Goal: Task Accomplishment & Management: Use online tool/utility

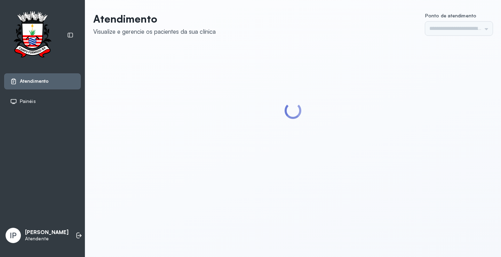
type input "*********"
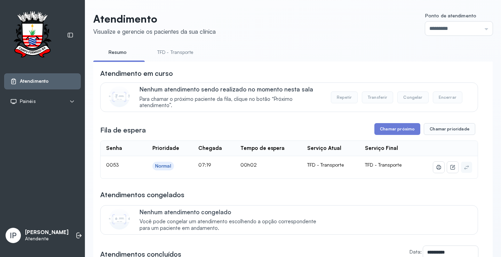
drag, startPoint x: 157, startPoint y: 47, endPoint x: 165, endPoint y: 51, distance: 8.6
click at [157, 47] on link "TFD - Transporte" at bounding box center [175, 52] width 50 height 11
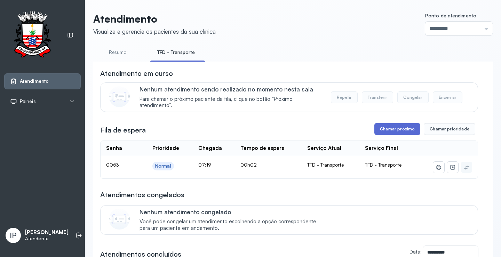
click at [395, 133] on button "Chamar próximo" at bounding box center [398, 129] width 46 height 12
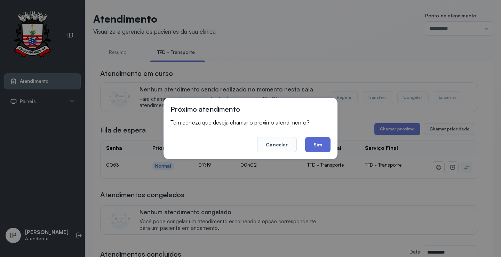
click at [313, 144] on button "Sim" at bounding box center [317, 144] width 25 height 15
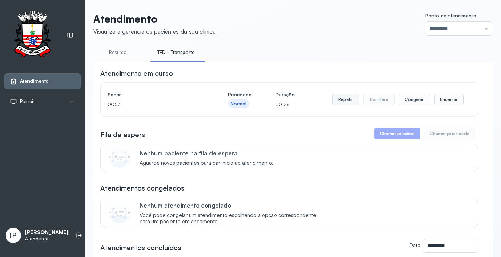
click at [341, 99] on button "Repetir" at bounding box center [345, 100] width 27 height 12
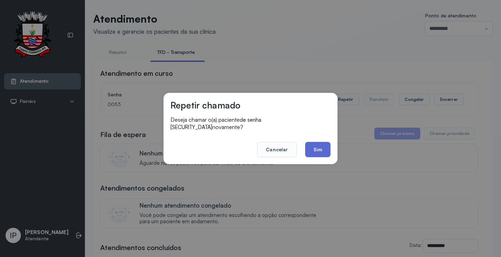
click at [309, 147] on button "Sim" at bounding box center [317, 149] width 25 height 15
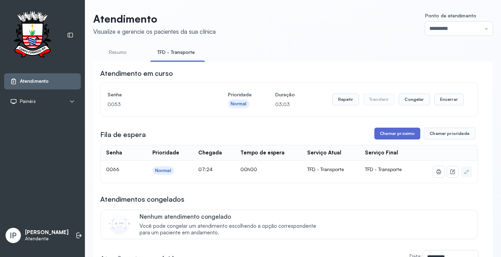
click at [390, 133] on button "Chamar próximo" at bounding box center [398, 134] width 46 height 12
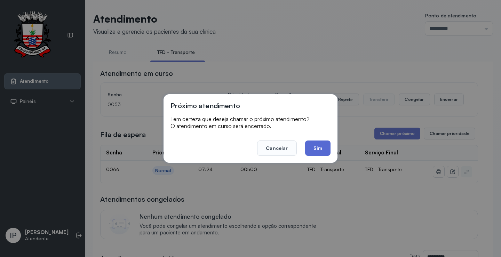
click at [321, 144] on button "Sim" at bounding box center [317, 148] width 25 height 15
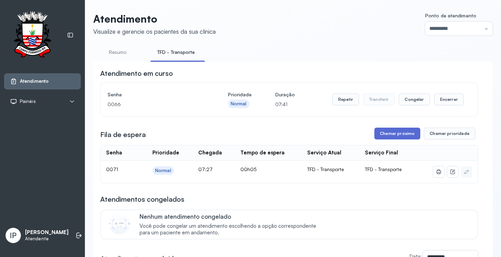
click at [383, 137] on button "Chamar próximo" at bounding box center [398, 134] width 46 height 12
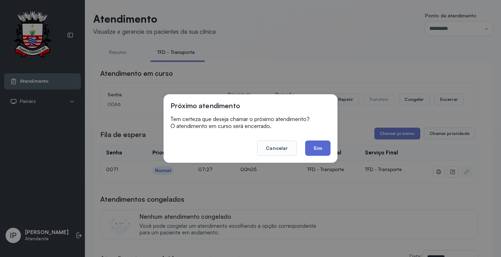
click at [313, 147] on button "Sim" at bounding box center [317, 148] width 25 height 15
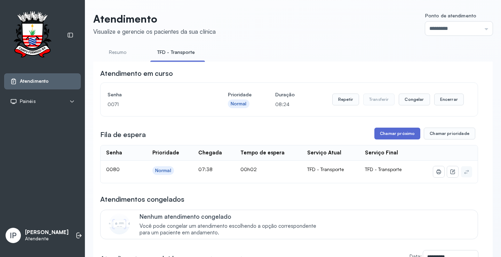
click at [394, 134] on button "Chamar próximo" at bounding box center [398, 134] width 46 height 12
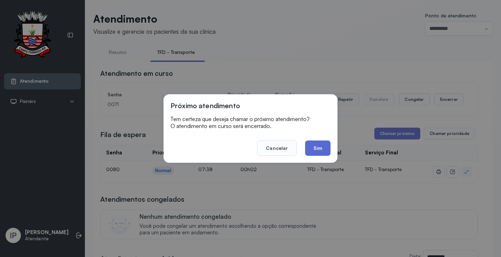
click at [310, 147] on button "Sim" at bounding box center [317, 148] width 25 height 15
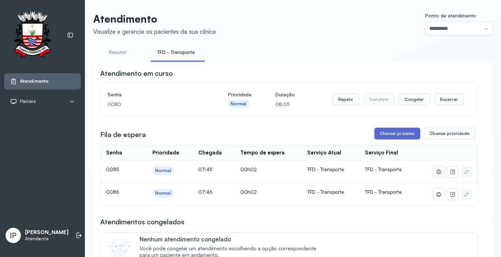
click at [412, 137] on button "Chamar próximo" at bounding box center [398, 134] width 46 height 12
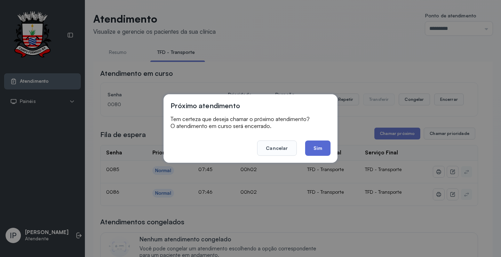
click at [323, 143] on button "Sim" at bounding box center [317, 148] width 25 height 15
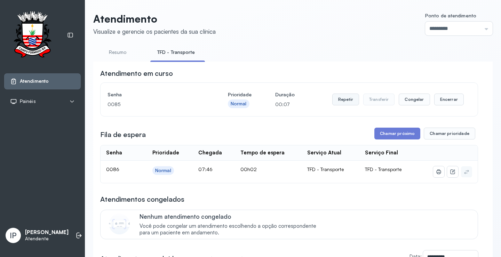
click at [347, 103] on button "Repetir" at bounding box center [345, 100] width 27 height 12
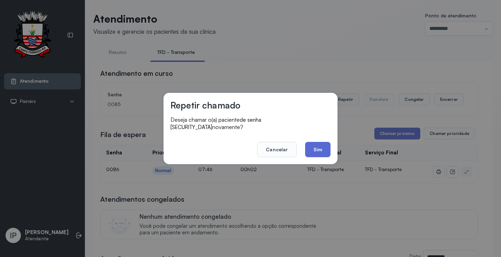
click at [319, 142] on button "Sim" at bounding box center [317, 149] width 25 height 15
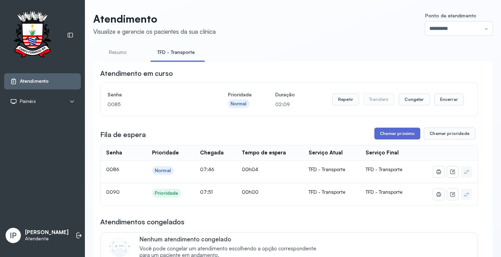
click at [385, 139] on button "Chamar próximo" at bounding box center [398, 134] width 46 height 12
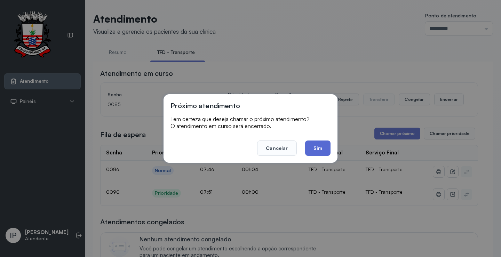
click at [313, 149] on button "Sim" at bounding box center [317, 148] width 25 height 15
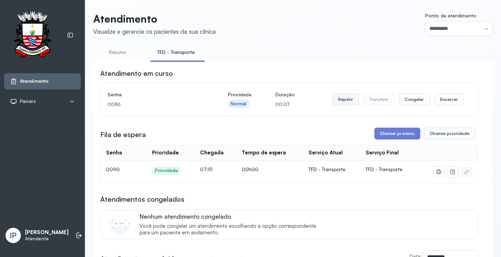
click at [349, 103] on button "Repetir" at bounding box center [345, 100] width 27 height 12
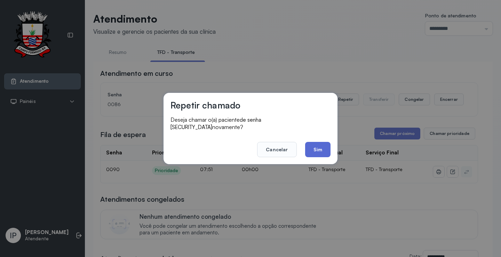
click at [315, 150] on button "Sim" at bounding box center [317, 149] width 25 height 15
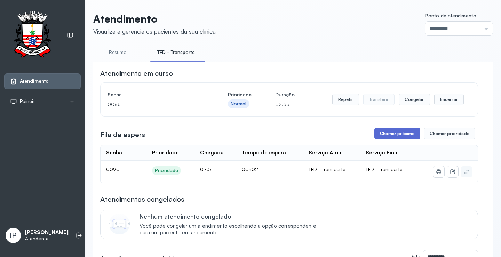
click at [401, 133] on button "Chamar próximo" at bounding box center [398, 134] width 46 height 12
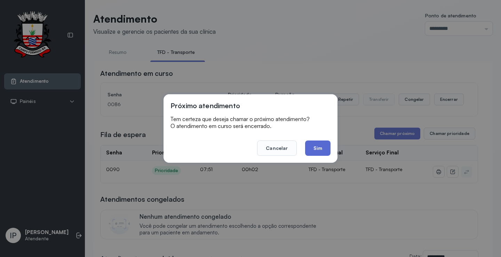
click at [319, 149] on button "Sim" at bounding box center [317, 148] width 25 height 15
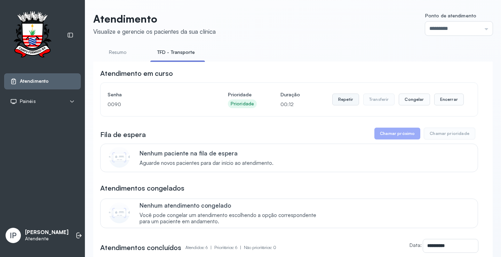
click at [340, 97] on button "Repetir" at bounding box center [345, 100] width 27 height 12
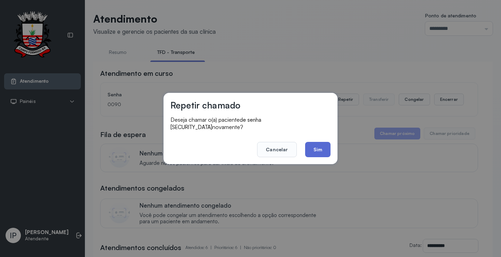
click at [308, 145] on button "Sim" at bounding box center [317, 149] width 25 height 15
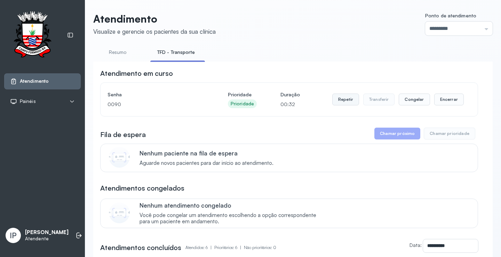
click at [346, 99] on button "Repetir" at bounding box center [345, 100] width 27 height 12
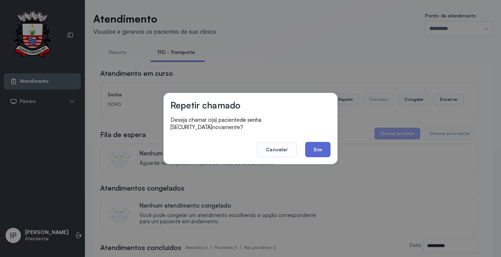
click at [314, 143] on button "Sim" at bounding box center [317, 149] width 25 height 15
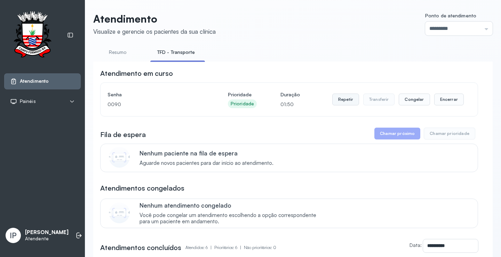
click at [340, 103] on button "Repetir" at bounding box center [345, 100] width 27 height 12
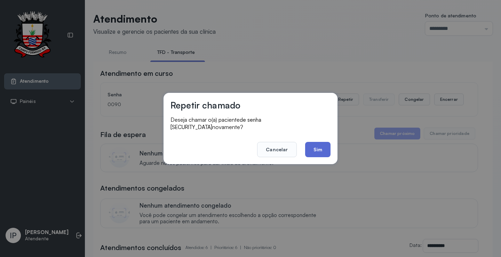
click at [308, 147] on button "Sim" at bounding box center [317, 149] width 25 height 15
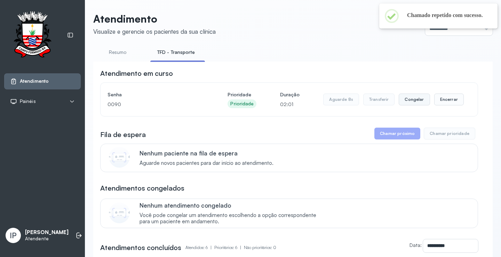
click at [411, 102] on button "Congelar" at bounding box center [414, 100] width 31 height 12
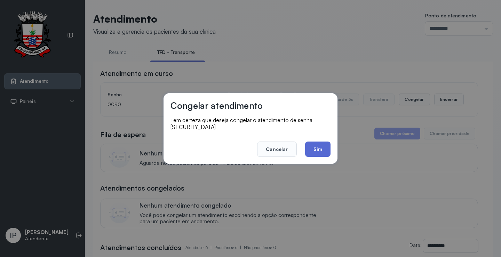
click at [313, 145] on button "Sim" at bounding box center [317, 149] width 25 height 15
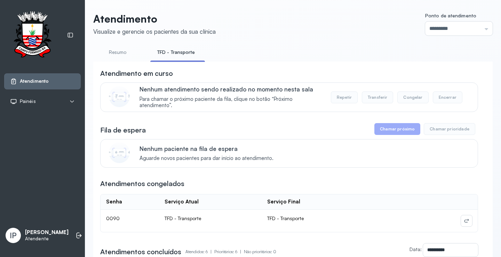
click at [118, 48] on link "Resumo" at bounding box center [117, 52] width 49 height 11
click at [176, 57] on link "TFD - Transporte" at bounding box center [175, 52] width 50 height 11
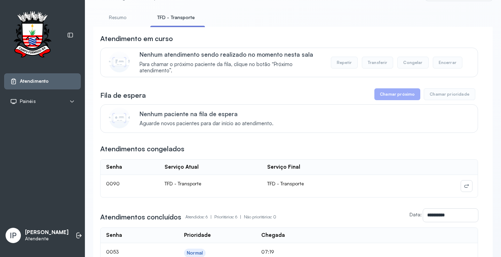
scroll to position [4, 0]
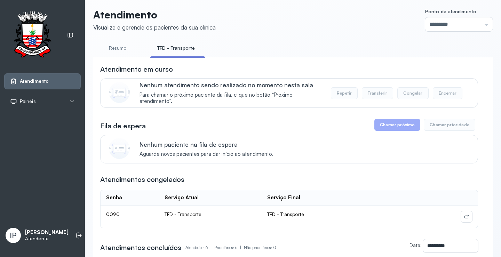
click at [267, 217] on span "TFD - Transporte" at bounding box center [285, 214] width 37 height 6
click at [464, 219] on icon at bounding box center [467, 217] width 6 height 6
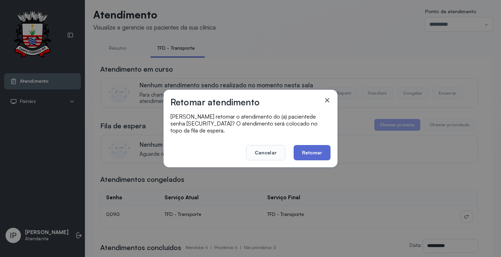
click at [317, 151] on button "Retomar" at bounding box center [312, 152] width 37 height 15
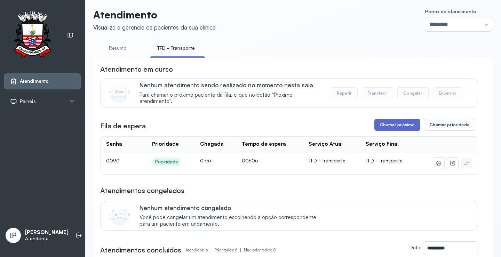
click at [385, 127] on button "Chamar próximo" at bounding box center [398, 125] width 46 height 12
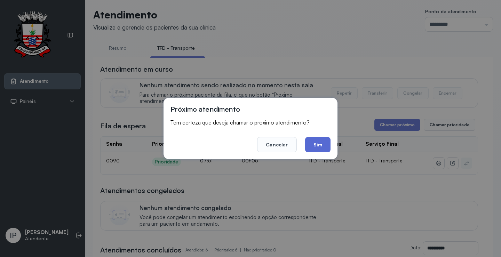
click at [324, 144] on button "Sim" at bounding box center [317, 144] width 25 height 15
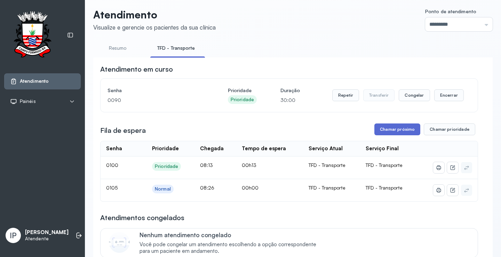
click at [399, 132] on button "Chamar próximo" at bounding box center [398, 130] width 46 height 12
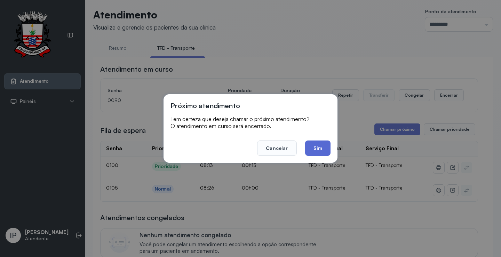
click at [317, 149] on button "Sim" at bounding box center [317, 148] width 25 height 15
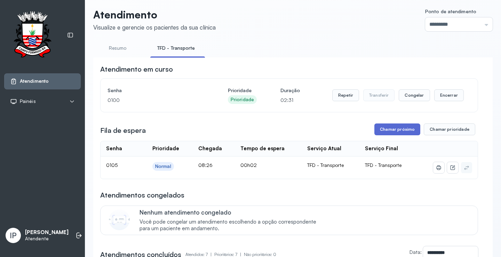
click at [384, 134] on button "Chamar próximo" at bounding box center [398, 130] width 46 height 12
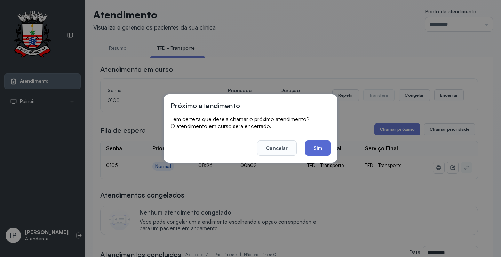
click at [323, 152] on button "Sim" at bounding box center [317, 148] width 25 height 15
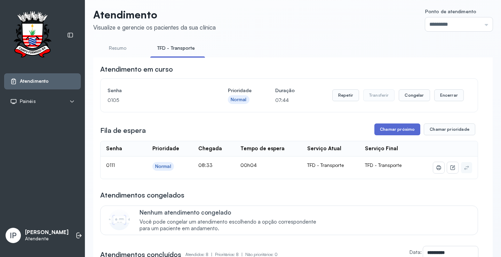
click at [405, 128] on button "Chamar próximo" at bounding box center [398, 130] width 46 height 12
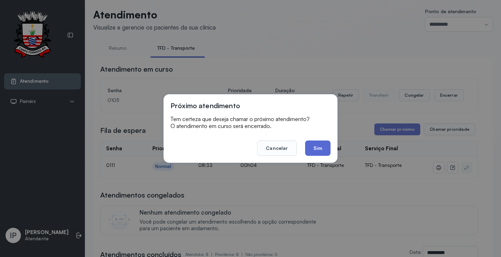
click at [314, 148] on button "Sim" at bounding box center [317, 148] width 25 height 15
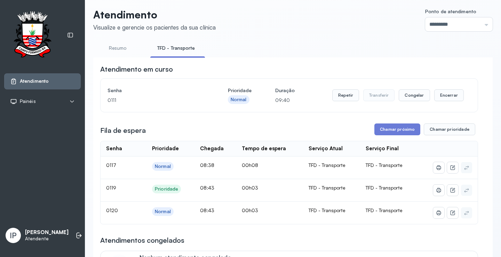
scroll to position [0, 0]
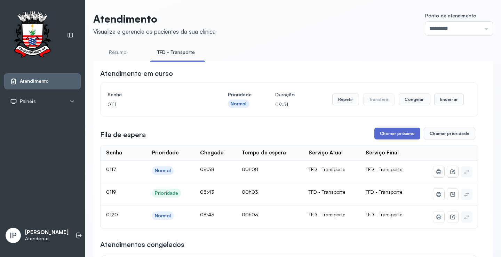
click at [382, 138] on button "Chamar próximo" at bounding box center [398, 134] width 46 height 12
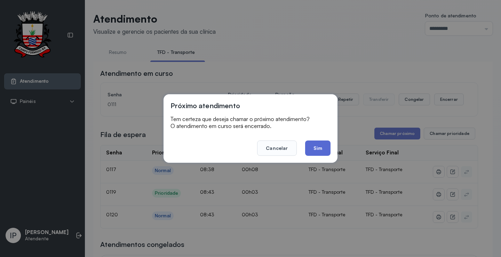
click at [318, 150] on button "Sim" at bounding box center [317, 148] width 25 height 15
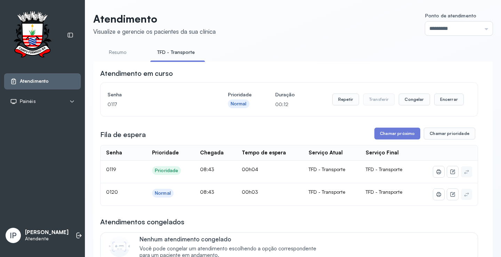
click at [339, 95] on div "Repetir Transferir Congelar Encerrar" at bounding box center [398, 99] width 132 height 19
click at [338, 101] on button "Repetir" at bounding box center [345, 100] width 27 height 12
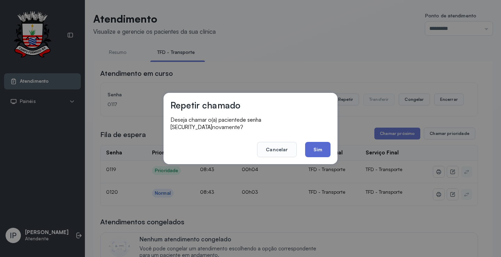
click at [320, 147] on button "Sim" at bounding box center [317, 149] width 25 height 15
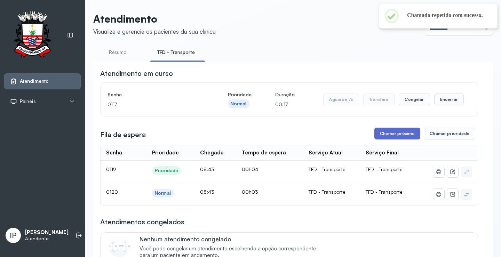
click at [375, 134] on button "Chamar próximo" at bounding box center [398, 134] width 46 height 12
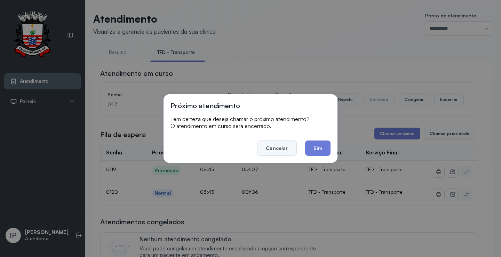
click at [286, 149] on button "Cancelar" at bounding box center [276, 148] width 39 height 15
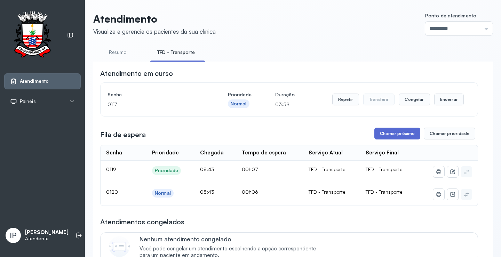
click at [392, 132] on button "Chamar próximo" at bounding box center [398, 134] width 46 height 12
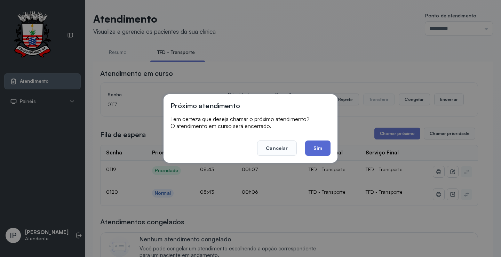
click at [314, 148] on button "Sim" at bounding box center [317, 148] width 25 height 15
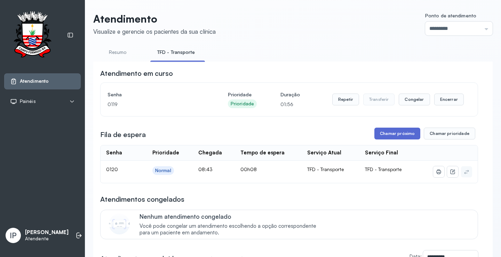
click at [376, 131] on button "Chamar próximo" at bounding box center [398, 134] width 46 height 12
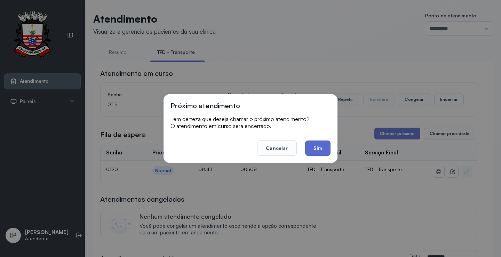
click at [316, 148] on button "Sim" at bounding box center [317, 148] width 25 height 15
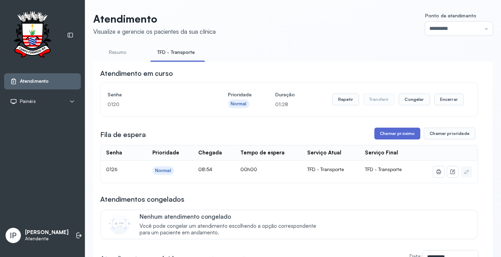
click at [393, 133] on button "Chamar próximo" at bounding box center [398, 134] width 46 height 12
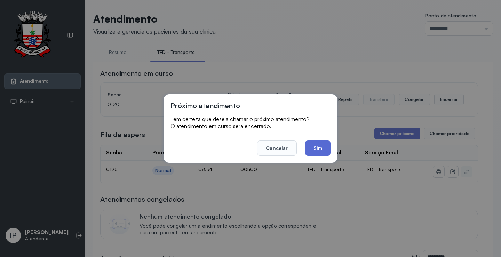
click at [309, 150] on button "Sim" at bounding box center [317, 148] width 25 height 15
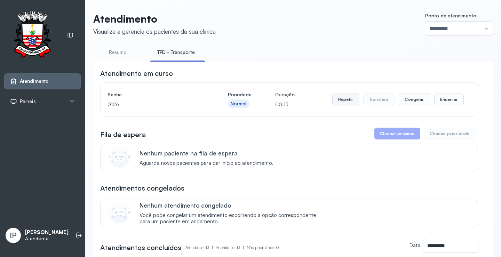
click at [342, 99] on button "Repetir" at bounding box center [345, 100] width 27 height 12
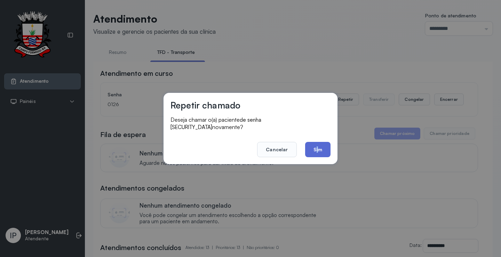
click at [317, 140] on footer "Cancelar Sim" at bounding box center [251, 144] width 160 height 25
click at [317, 142] on button "Sim" at bounding box center [317, 149] width 25 height 15
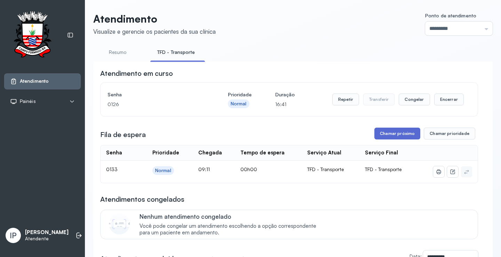
click at [402, 132] on button "Chamar próximo" at bounding box center [398, 134] width 46 height 12
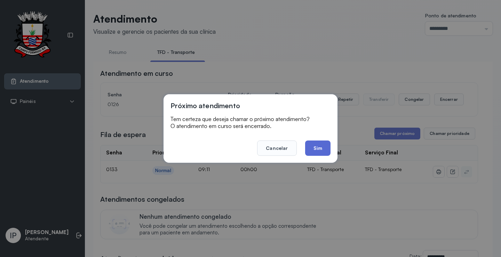
click at [324, 146] on button "Sim" at bounding box center [317, 148] width 25 height 15
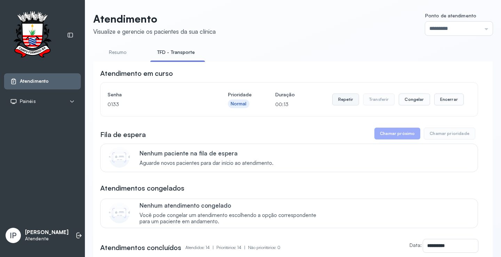
click at [351, 103] on button "Repetir" at bounding box center [345, 100] width 27 height 12
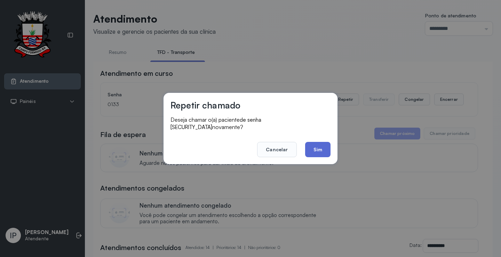
click at [325, 142] on button "Sim" at bounding box center [317, 149] width 25 height 15
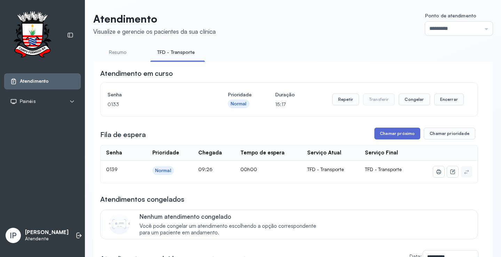
click at [392, 136] on button "Chamar próximo" at bounding box center [398, 134] width 46 height 12
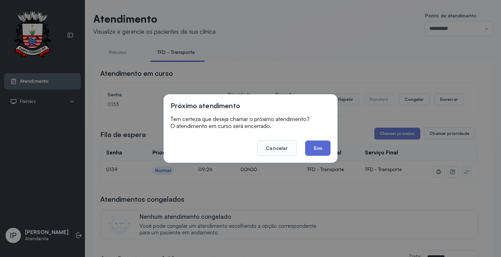
click at [321, 149] on button "Sim" at bounding box center [317, 148] width 25 height 15
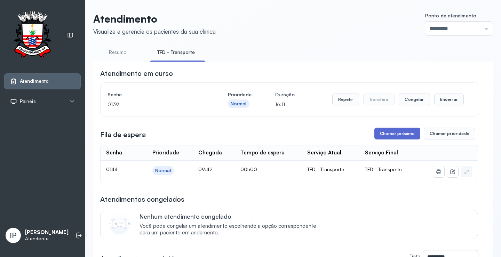
click at [405, 134] on button "Chamar próximo" at bounding box center [398, 134] width 46 height 12
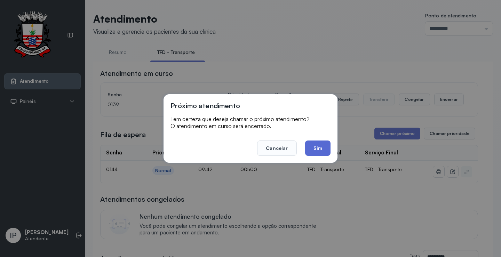
click at [313, 151] on button "Sim" at bounding box center [317, 148] width 25 height 15
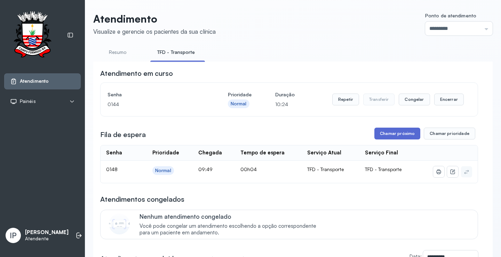
click at [382, 136] on button "Chamar próximo" at bounding box center [398, 134] width 46 height 12
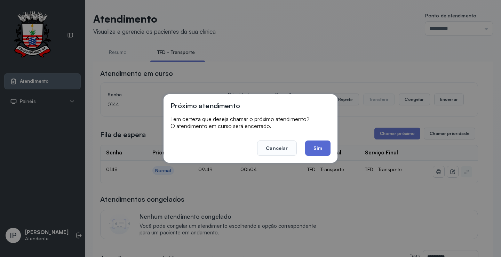
click at [315, 150] on button "Sim" at bounding box center [317, 148] width 25 height 15
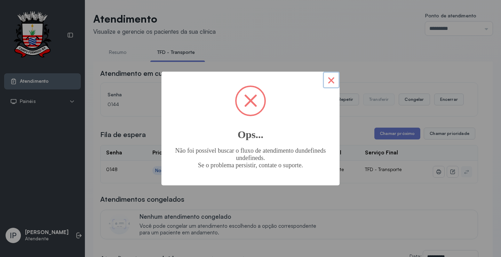
click at [332, 83] on button "×" at bounding box center [331, 80] width 17 height 17
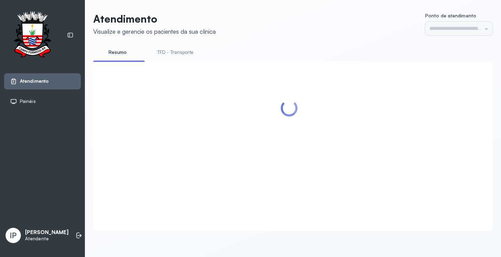
click at [178, 55] on link "TFD - Transporte" at bounding box center [175, 52] width 50 height 11
type input "*********"
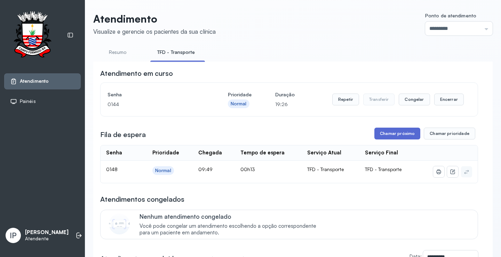
click at [394, 132] on button "Chamar próximo" at bounding box center [398, 134] width 46 height 12
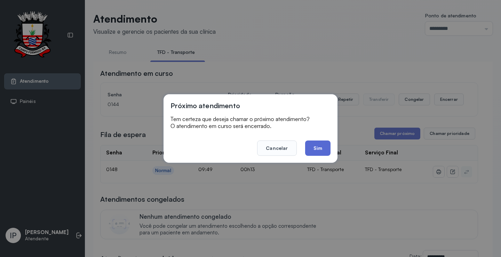
click at [323, 146] on button "Sim" at bounding box center [317, 148] width 25 height 15
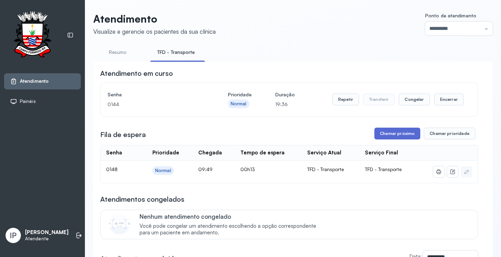
click at [386, 135] on button "Chamar próximo" at bounding box center [398, 134] width 46 height 12
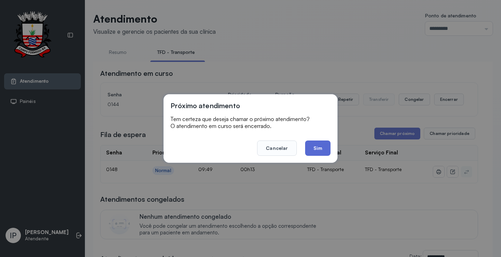
click at [320, 143] on button "Sim" at bounding box center [317, 148] width 25 height 15
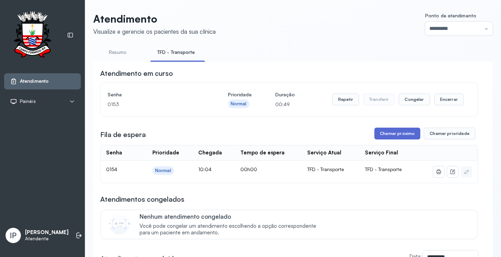
click at [387, 132] on button "Chamar próximo" at bounding box center [398, 134] width 46 height 12
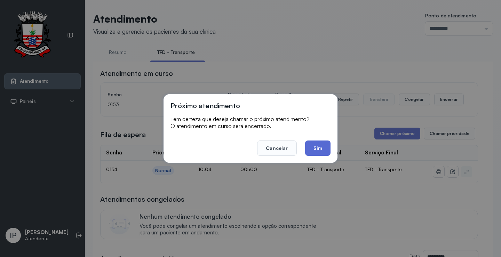
click at [309, 143] on button "Sim" at bounding box center [317, 148] width 25 height 15
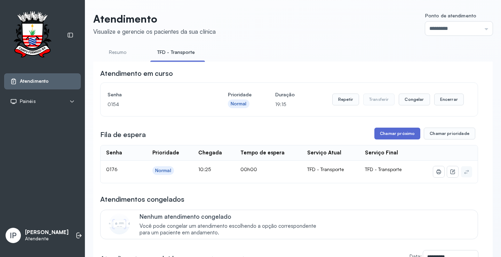
click at [375, 136] on button "Chamar próximo" at bounding box center [398, 134] width 46 height 12
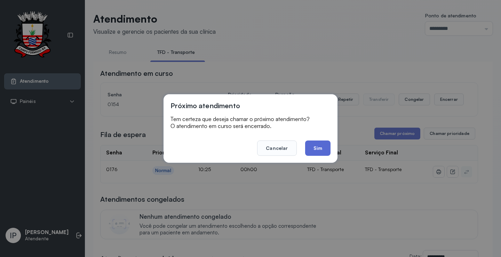
click at [309, 145] on button "Sim" at bounding box center [317, 148] width 25 height 15
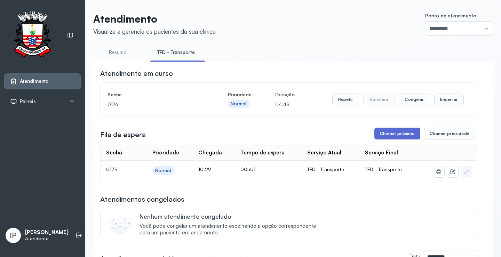
click at [393, 132] on button "Chamar próximo" at bounding box center [398, 134] width 46 height 12
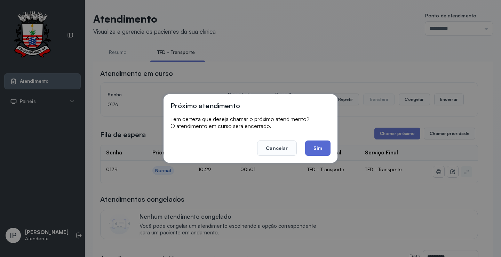
click at [310, 148] on button "Sim" at bounding box center [317, 148] width 25 height 15
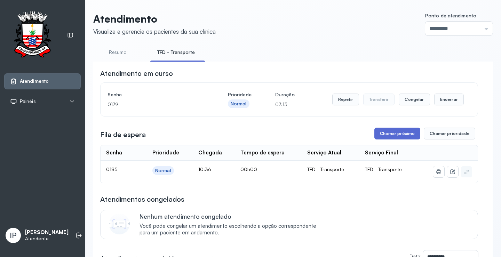
click at [391, 135] on button "Chamar próximo" at bounding box center [398, 134] width 46 height 12
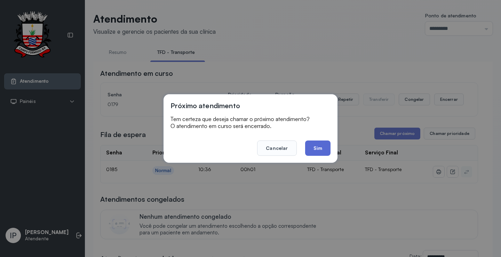
click at [315, 146] on button "Sim" at bounding box center [317, 148] width 25 height 15
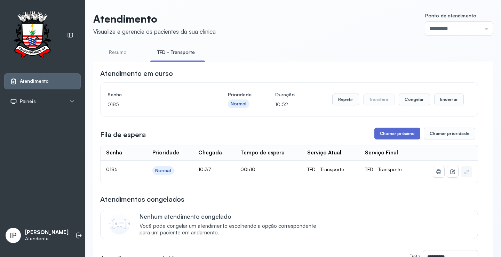
click at [401, 132] on button "Chamar próximo" at bounding box center [398, 134] width 46 height 12
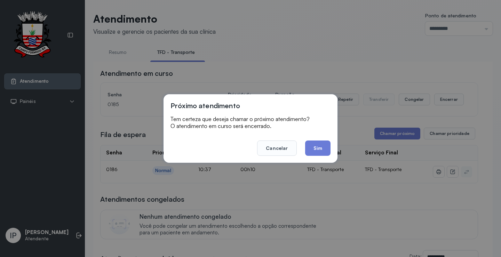
click at [314, 140] on footer "Cancelar Sim" at bounding box center [251, 143] width 160 height 25
click at [315, 143] on button "Sim" at bounding box center [317, 148] width 25 height 15
